Goal: Transaction & Acquisition: Purchase product/service

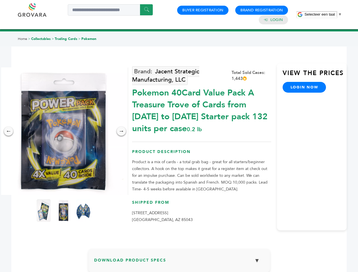
click at [323, 14] on span "Selecteer een taal" at bounding box center [319, 14] width 30 height 4
click at [63, 131] on img at bounding box center [63, 130] width 127 height 127
click at [0, 0] on div "×" at bounding box center [0, 0] width 0 height 0
click at [121, 131] on div "→" at bounding box center [121, 131] width 9 height 9
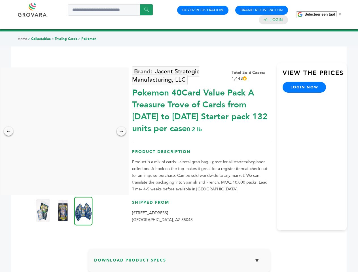
click at [44, 210] on img at bounding box center [43, 210] width 14 height 23
click at [0, 0] on div "×" at bounding box center [0, 0] width 0 height 0
click at [83, 210] on img at bounding box center [83, 211] width 18 height 29
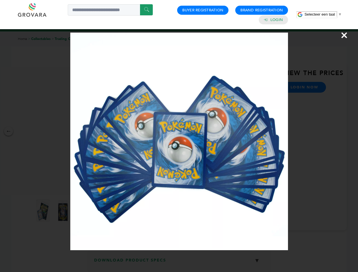
click at [179, 262] on div "×" at bounding box center [179, 136] width 358 height 272
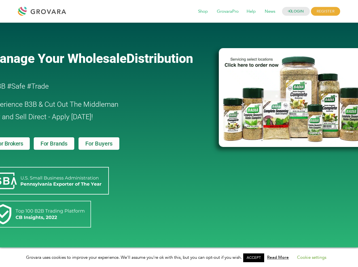
click at [255, 258] on link "ACCEPT" at bounding box center [253, 257] width 21 height 9
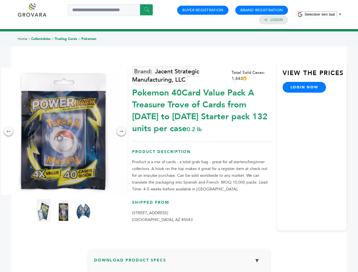
click at [323, 14] on span "Selecteer een taal" at bounding box center [319, 14] width 30 height 4
click at [63, 131] on img at bounding box center [63, 130] width 127 height 127
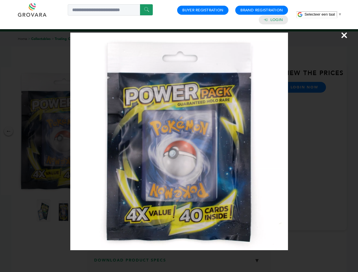
click at [8, 131] on div "×" at bounding box center [179, 136] width 358 height 272
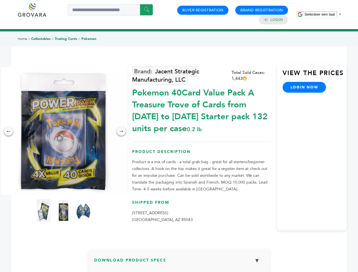
click at [121, 131] on div "→" at bounding box center [121, 131] width 9 height 9
click at [44, 210] on img at bounding box center [44, 210] width 14 height 23
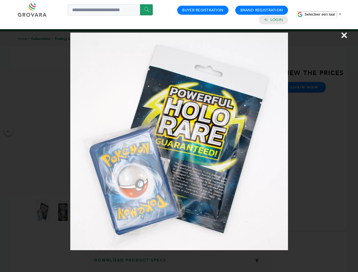
click at [63, 210] on div "×" at bounding box center [179, 136] width 358 height 272
click at [83, 210] on img at bounding box center [83, 211] width 18 height 29
click at [179, 262] on div "×" at bounding box center [179, 136] width 358 height 272
